Goal: Transaction & Acquisition: Download file/media

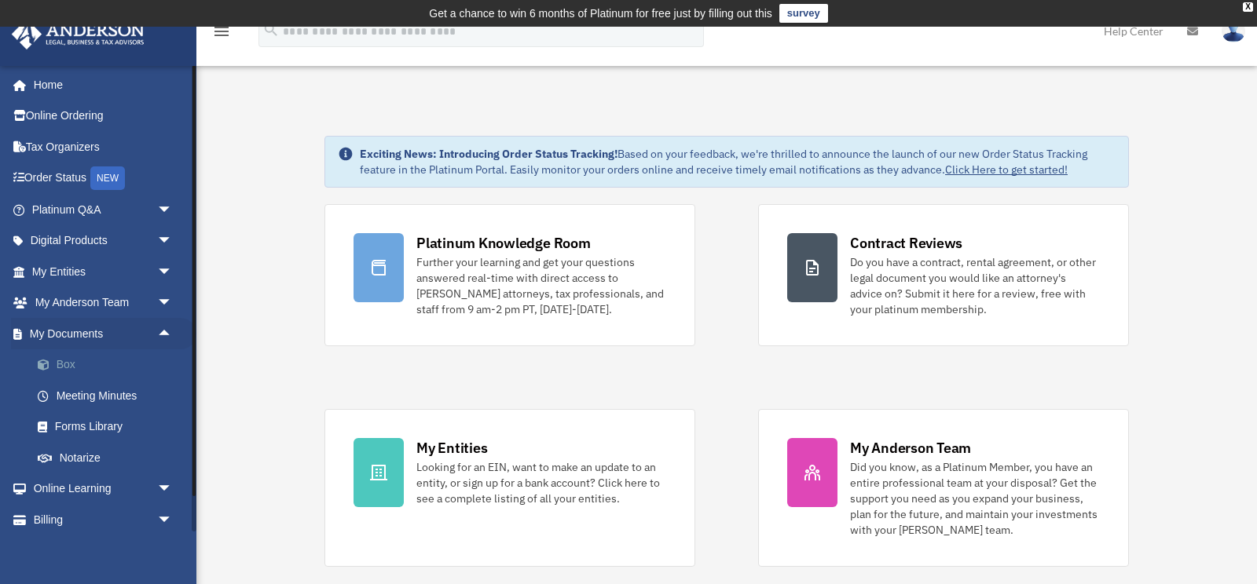
click at [63, 363] on link "Box" at bounding box center [109, 365] width 174 height 31
click at [73, 364] on link "Box" at bounding box center [109, 365] width 174 height 31
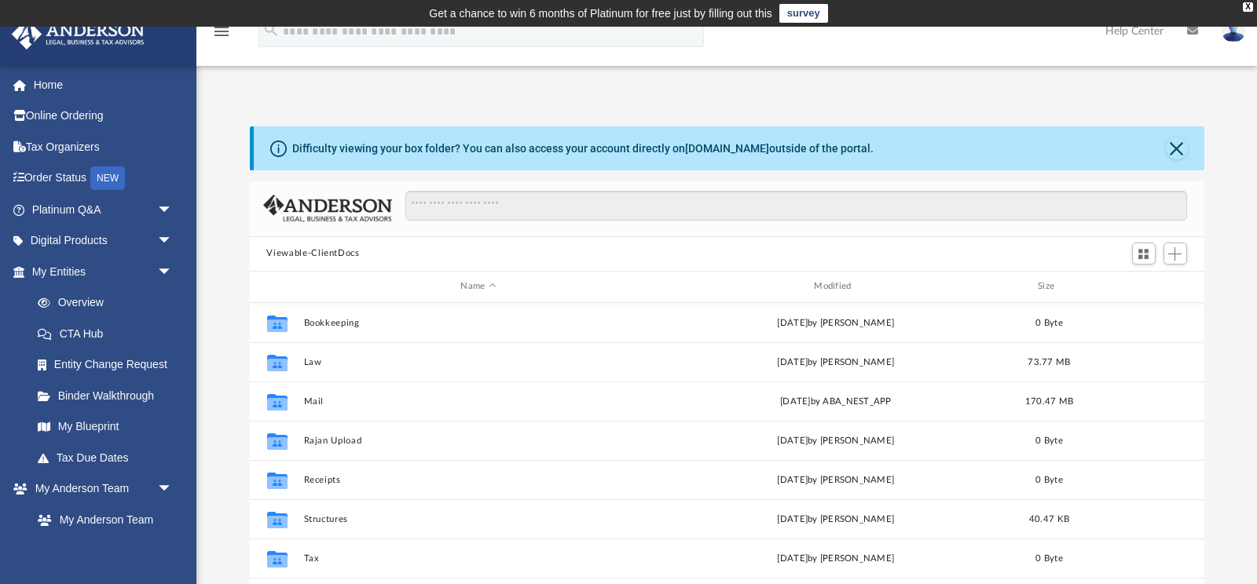
scroll to position [357, 954]
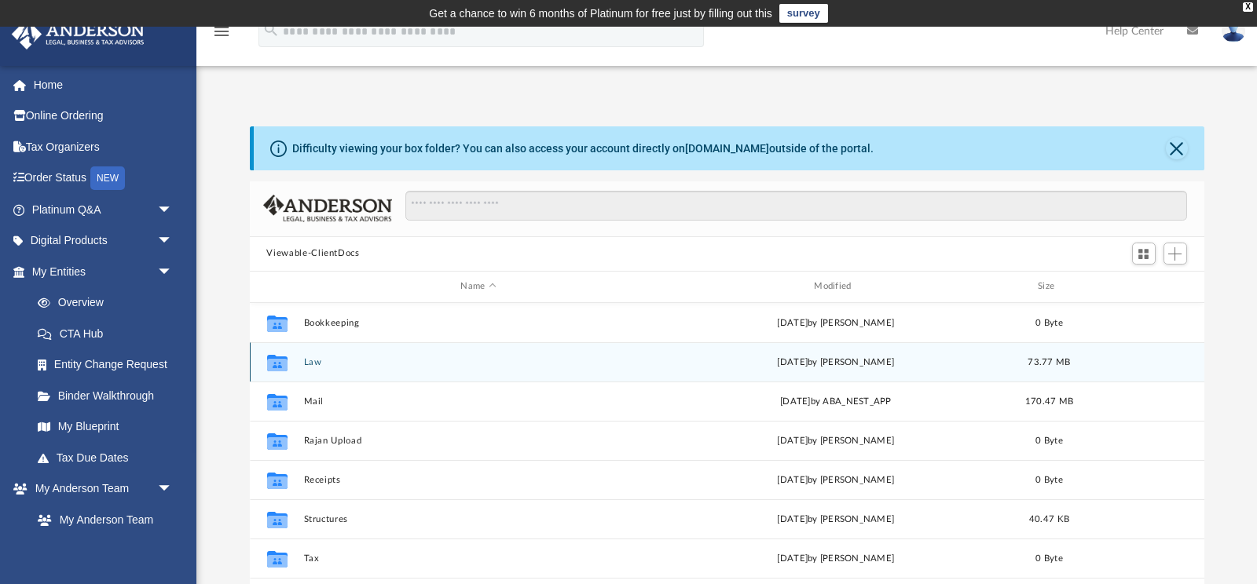
click at [324, 363] on button "Law" at bounding box center [478, 362] width 350 height 10
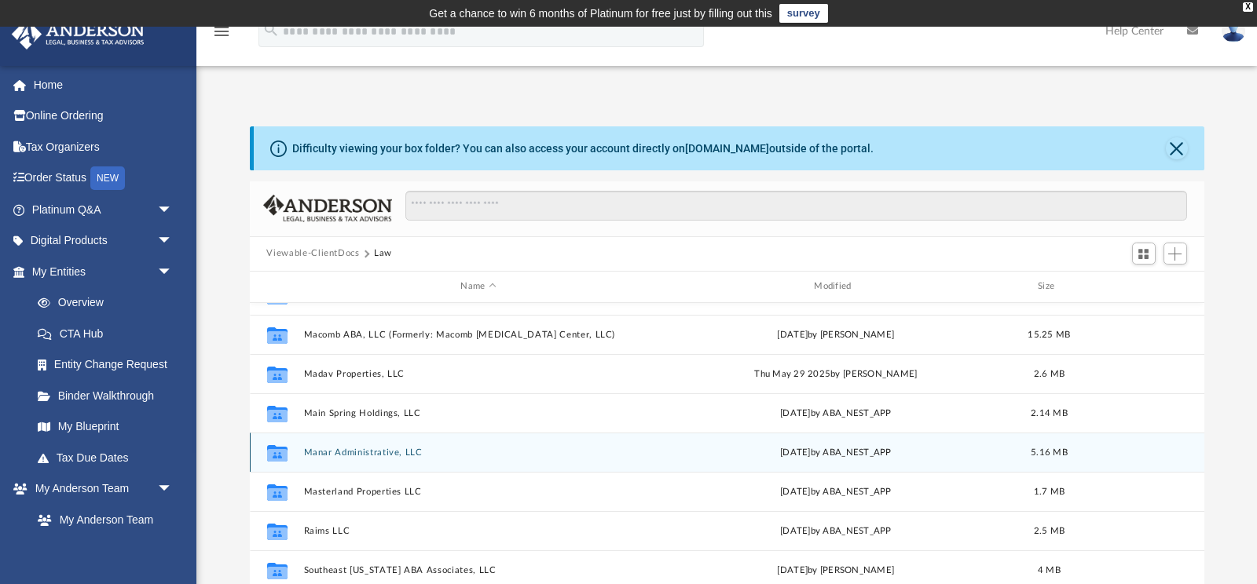
scroll to position [114, 0]
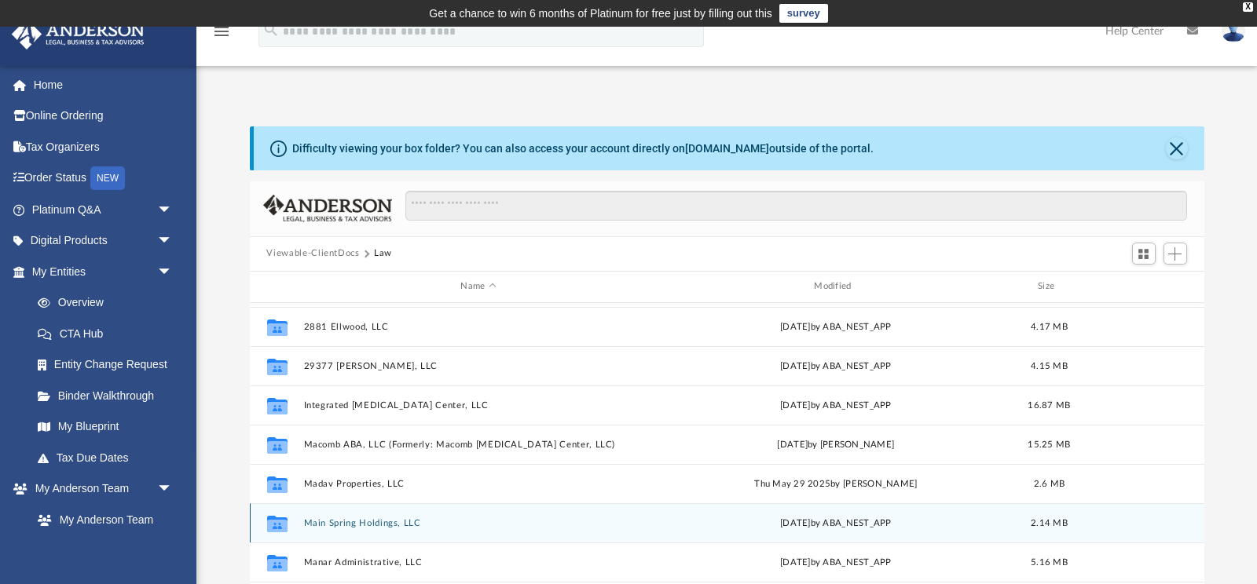
click at [348, 522] on button "Main Spring Holdings, LLC" at bounding box center [478, 523] width 350 height 10
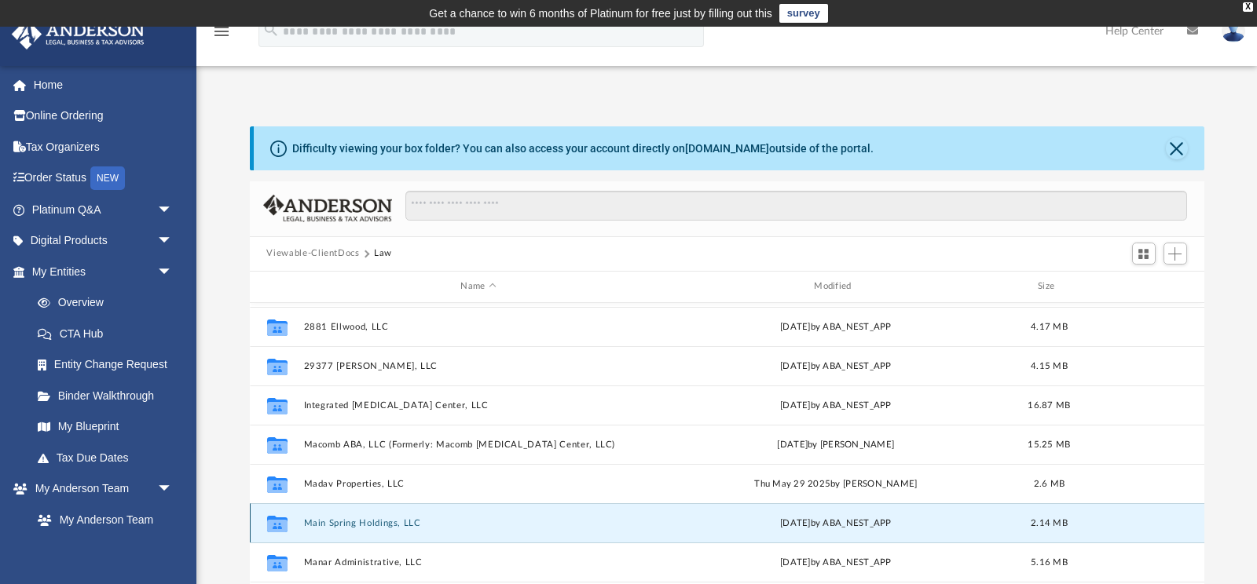
click at [348, 522] on button "Main Spring Holdings, LLC" at bounding box center [478, 523] width 350 height 10
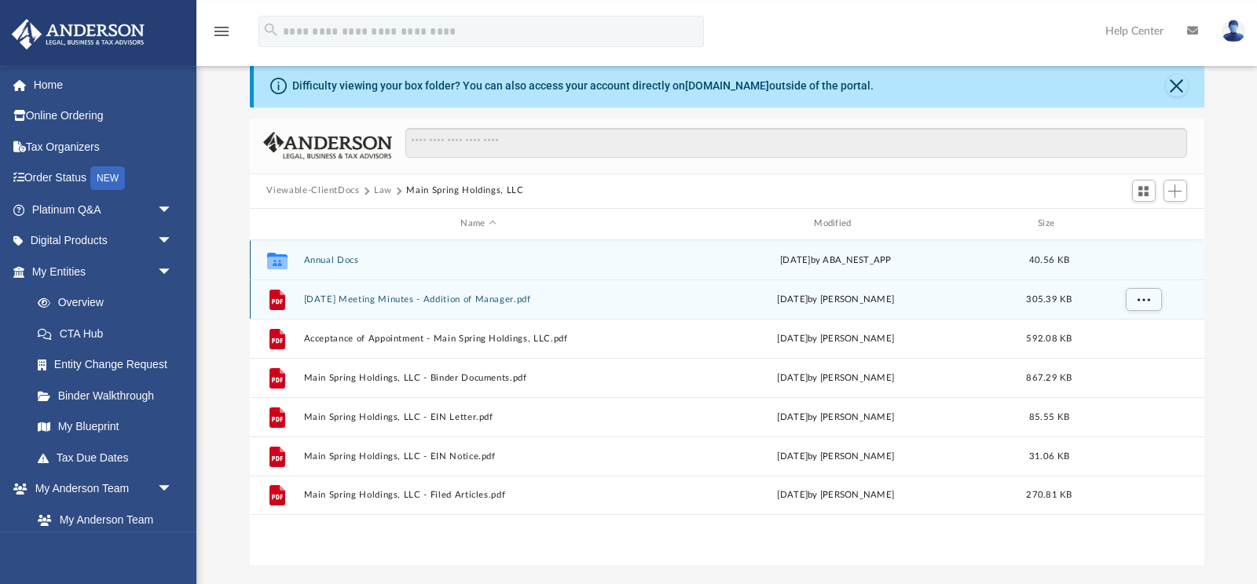
scroll to position [82, 0]
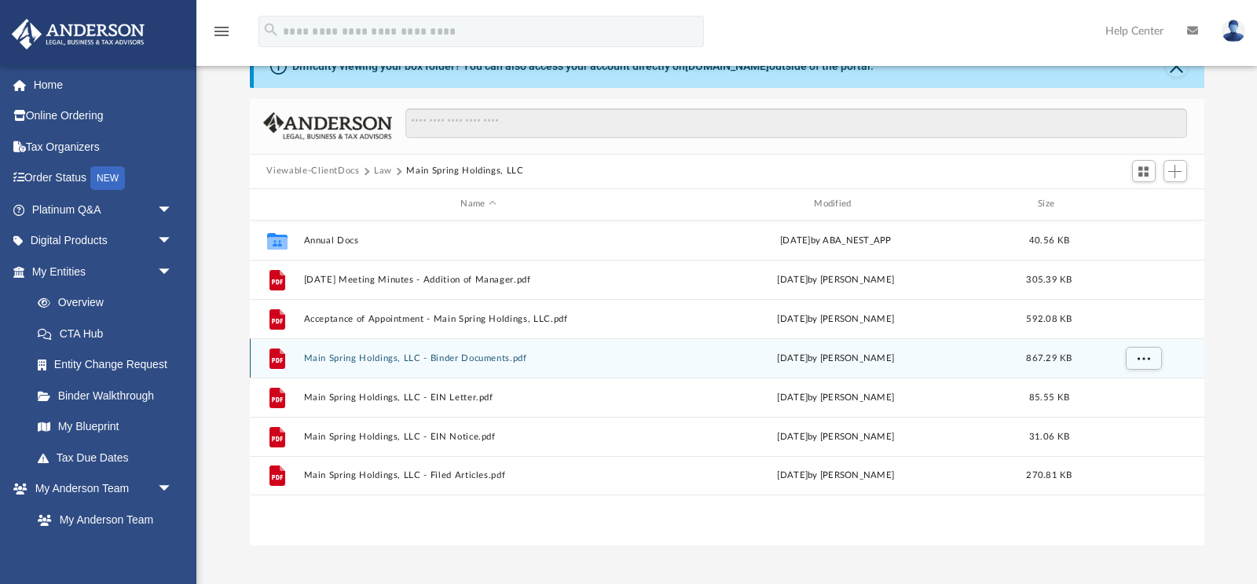
click at [492, 355] on button "Main Spring Holdings, LLC - Binder Documents.pdf" at bounding box center [478, 358] width 350 height 10
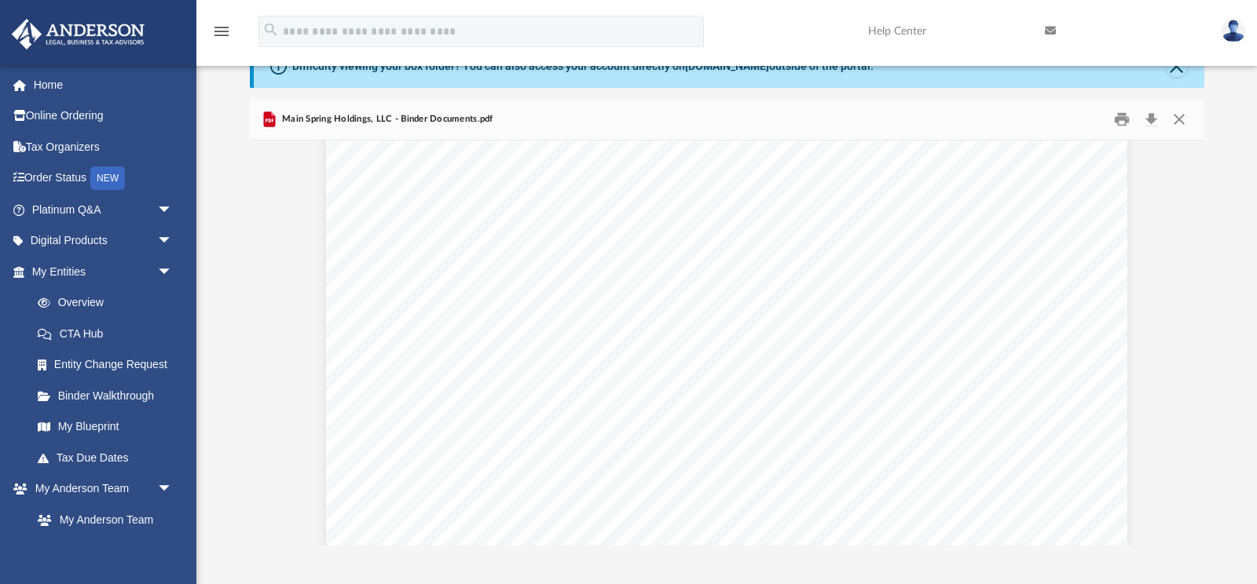
scroll to position [8735, 0]
click at [1153, 117] on button "Download" at bounding box center [1151, 119] width 28 height 24
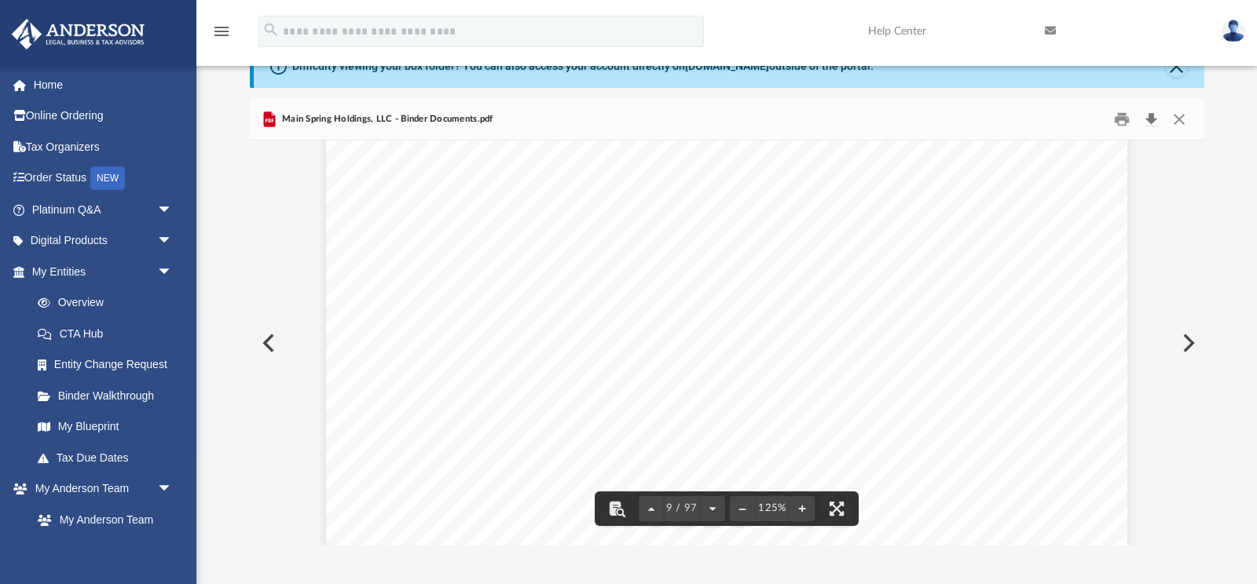
scroll to position [8610, 0]
click at [1184, 118] on button "Close" at bounding box center [1179, 119] width 28 height 24
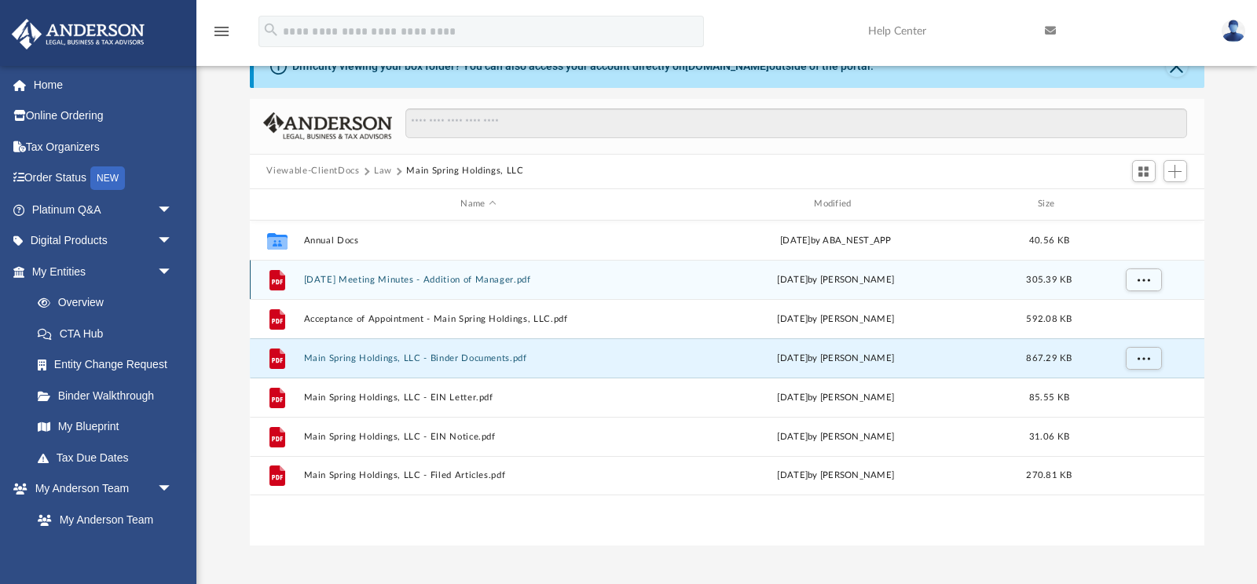
click at [435, 284] on button "8.22.2021 Meeting Minutes - Addition of Manager.pdf" at bounding box center [478, 279] width 350 height 10
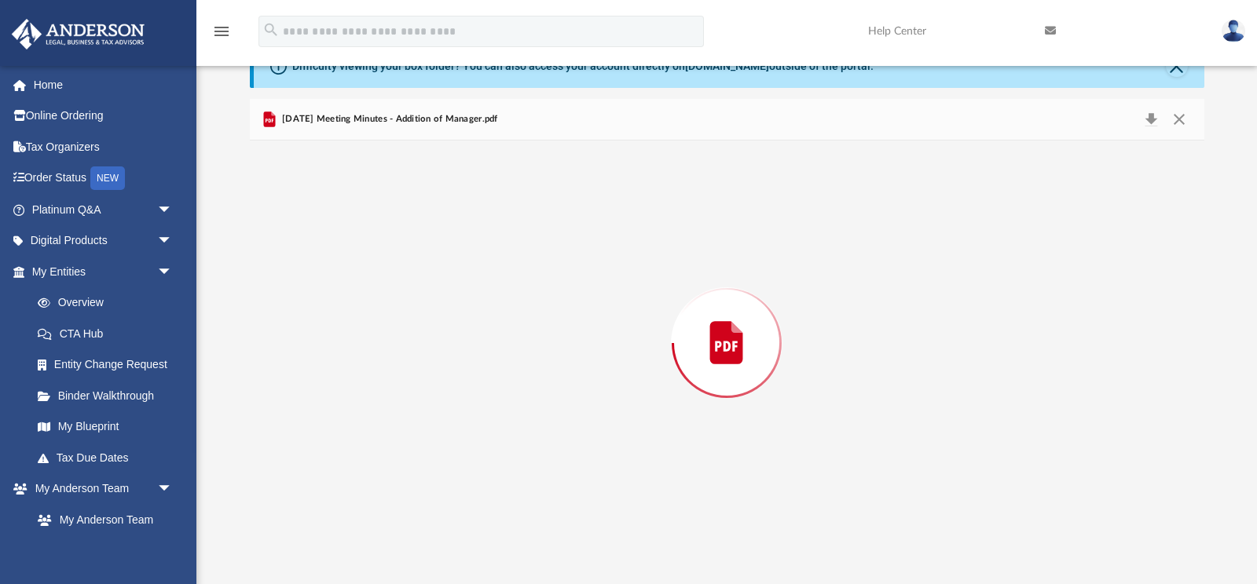
click at [435, 284] on div "Preview" at bounding box center [727, 343] width 954 height 405
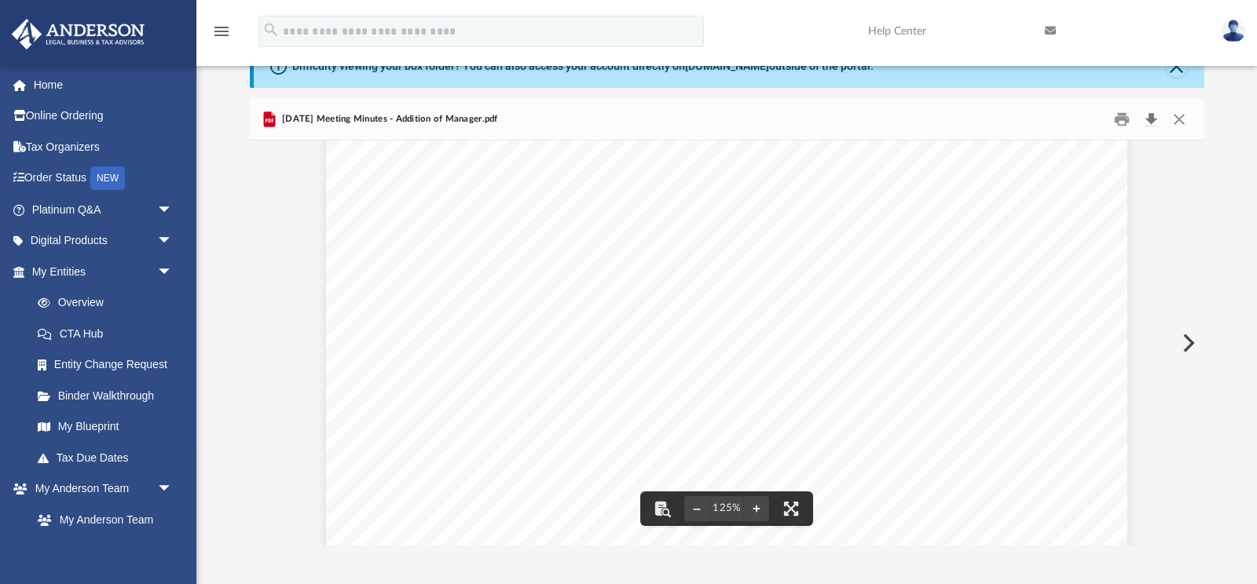
click at [1145, 117] on button "Download" at bounding box center [1151, 119] width 28 height 24
drag, startPoint x: 1191, startPoint y: 120, endPoint x: 1175, endPoint y: 112, distance: 17.6
click at [1189, 119] on button "Close" at bounding box center [1179, 119] width 28 height 24
